Goal: Task Accomplishment & Management: Use online tool/utility

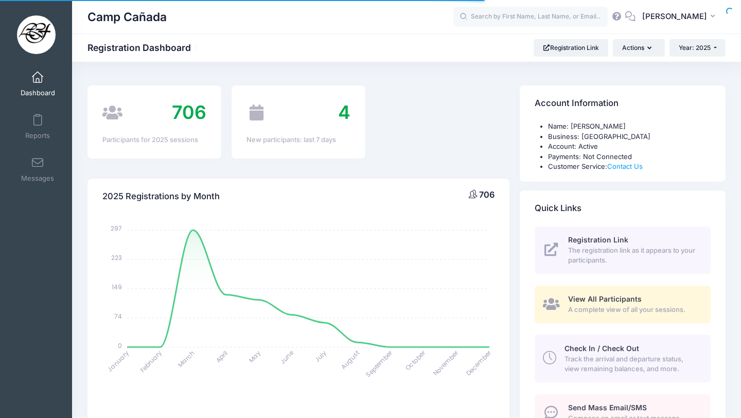
select select
click at [611, 340] on link "Check In / Check Out Track the arrival and departure status, view remaining bal…" at bounding box center [622, 357] width 176 height 47
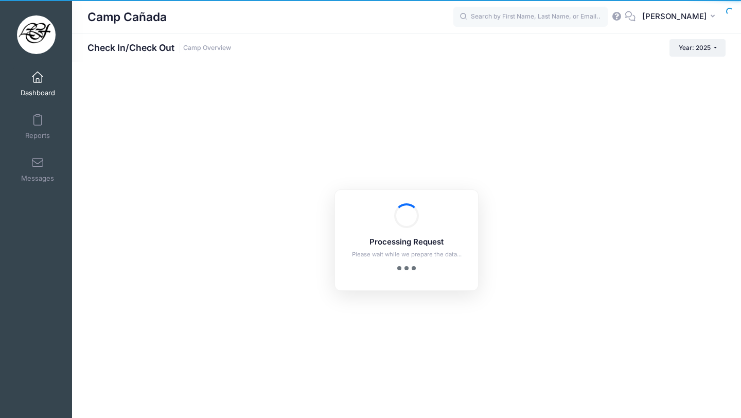
checkbox input "true"
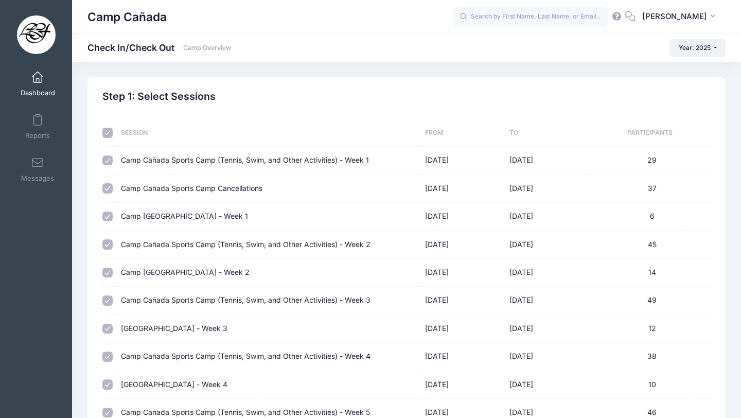
click at [103, 133] on input "checkbox" at bounding box center [107, 133] width 10 height 10
checkbox input "false"
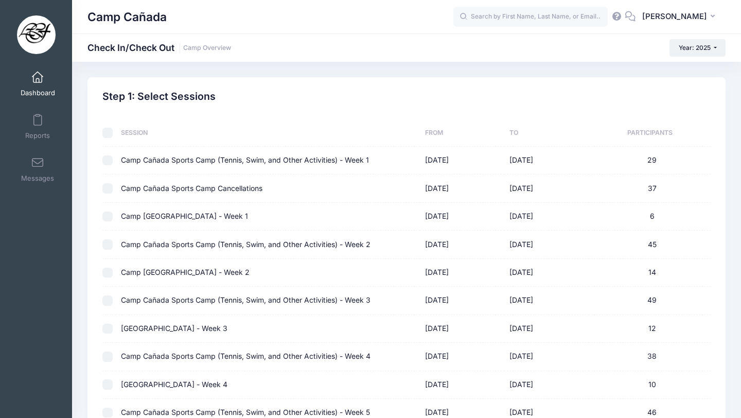
checkbox input "false"
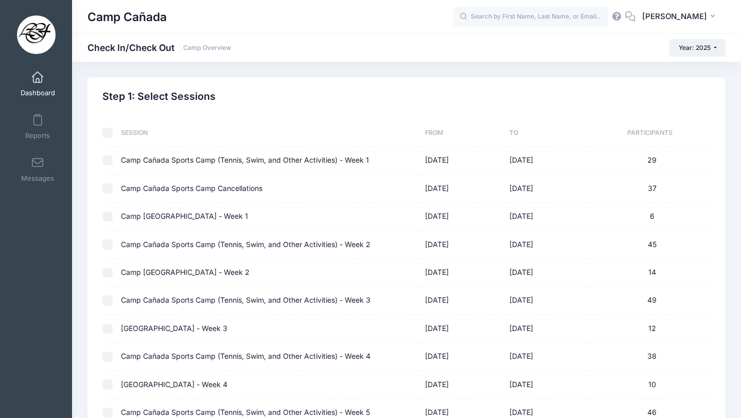
checkbox input "false"
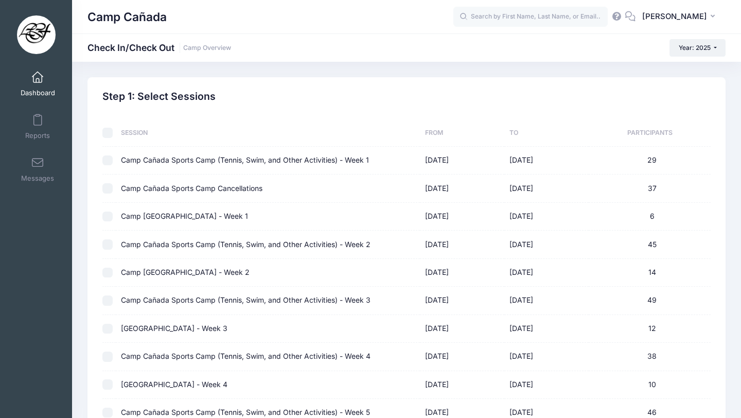
checkbox input "false"
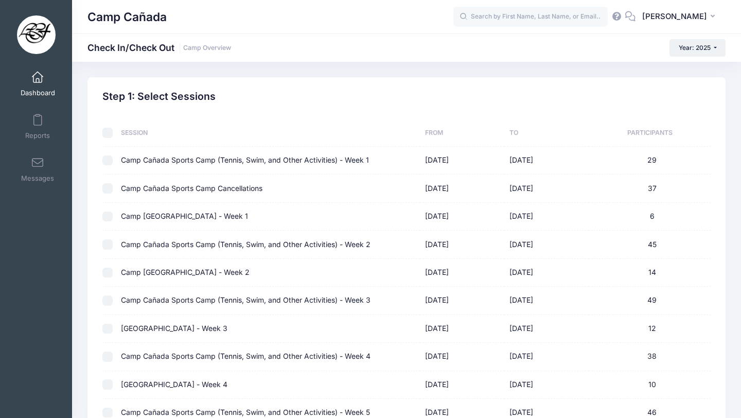
checkbox input "false"
click at [580, 100] on div "Step 1: Select Sessions" at bounding box center [406, 97] width 608 height 12
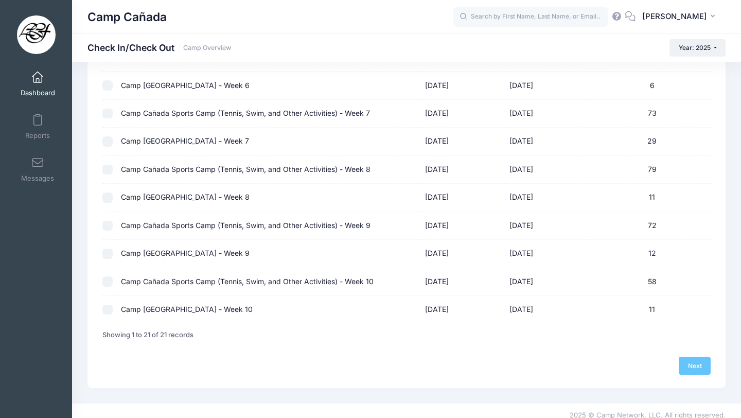
scroll to position [420, 0]
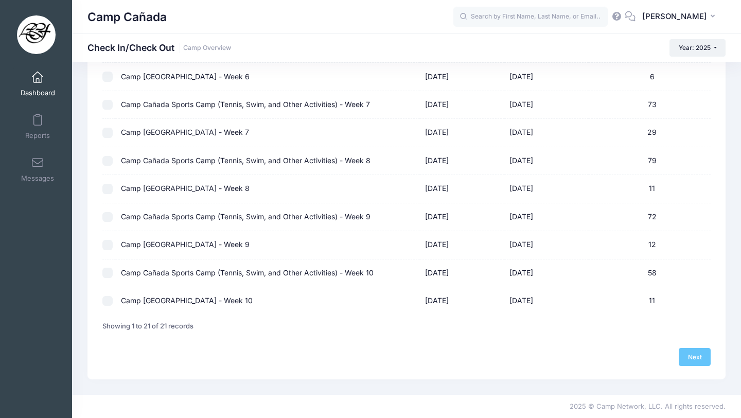
click at [106, 275] on input "checkbox" at bounding box center [107, 273] width 10 height 10
checkbox input "true"
click at [697, 358] on link "Next" at bounding box center [695, 356] width 32 height 17
select select "10"
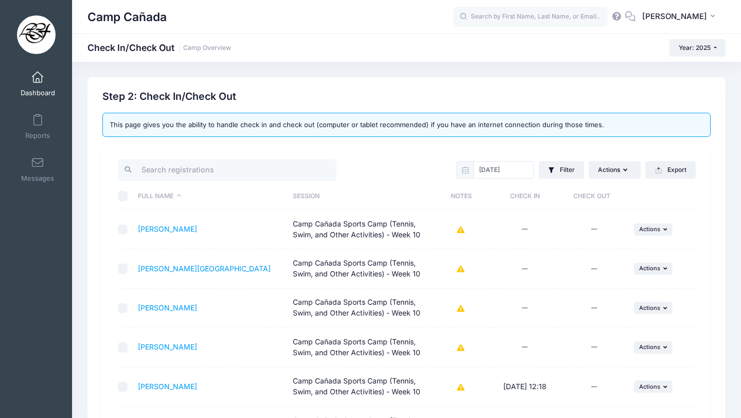
drag, startPoint x: 740, startPoint y: 118, endPoint x: 734, endPoint y: 114, distance: 7.4
click at [740, 117] on div "Previous Next Step 2 : Check In/Check Out 1 Select Sessions 2 Check In/Check Ou…" at bounding box center [406, 383] width 669 height 612
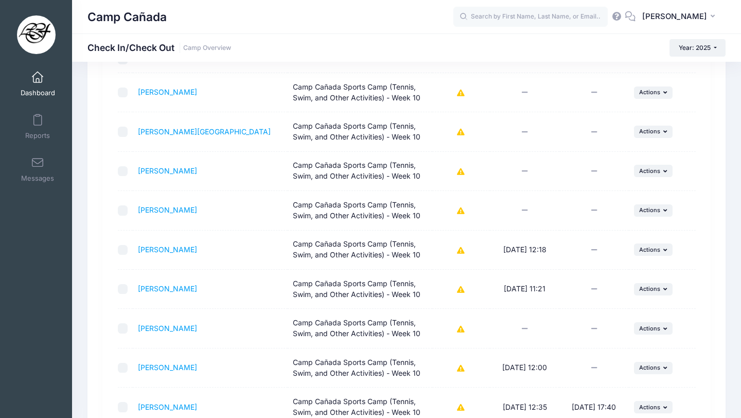
scroll to position [144, 0]
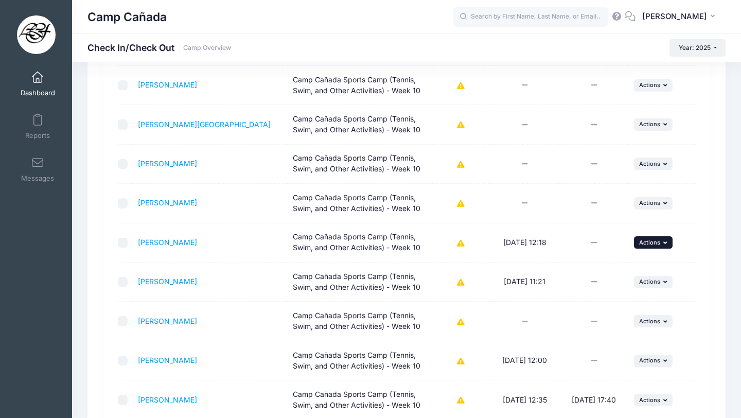
click at [647, 240] on span "Actions" at bounding box center [649, 242] width 21 height 7
click at [711, 240] on div "Step 2: Check In/Check Out This page gives you the ability to handle check in a…" at bounding box center [407, 225] width 618 height 558
